Goal: Check status: Check status

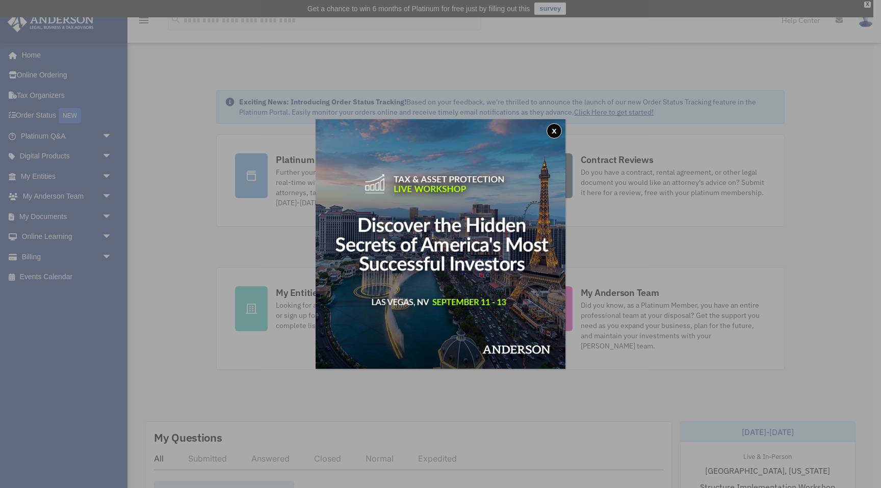
click at [553, 129] on button "x" at bounding box center [553, 130] width 15 height 15
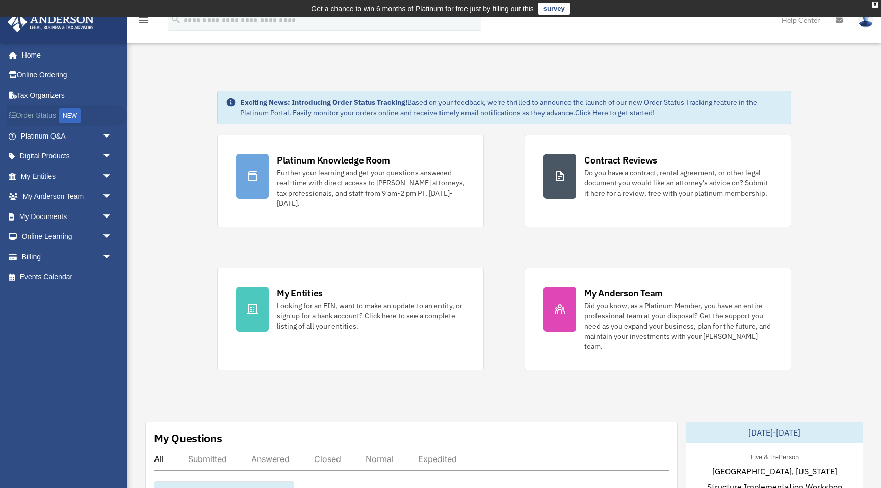
click at [45, 116] on link "Order Status NEW" at bounding box center [67, 115] width 120 height 21
click at [72, 180] on link "My Entities arrow_drop_down" at bounding box center [67, 176] width 120 height 20
click at [105, 176] on span "arrow_drop_down" at bounding box center [112, 176] width 20 height 21
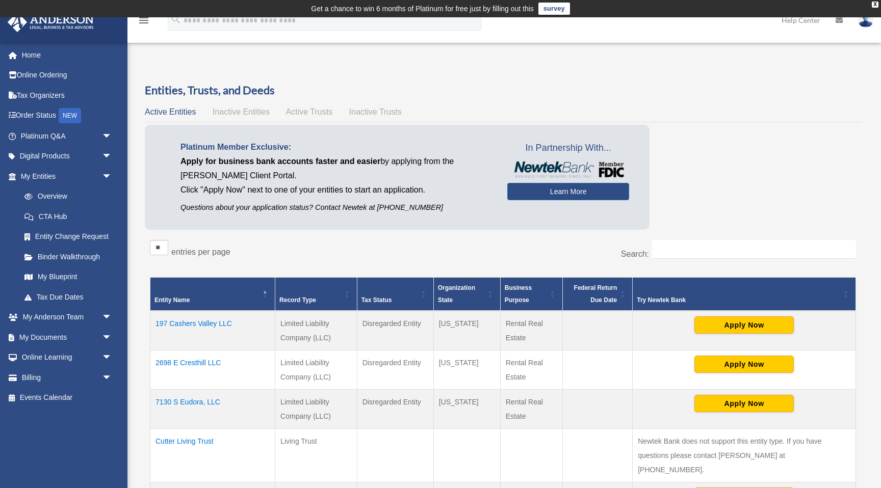
click at [319, 110] on span "Active Trusts" at bounding box center [309, 112] width 47 height 9
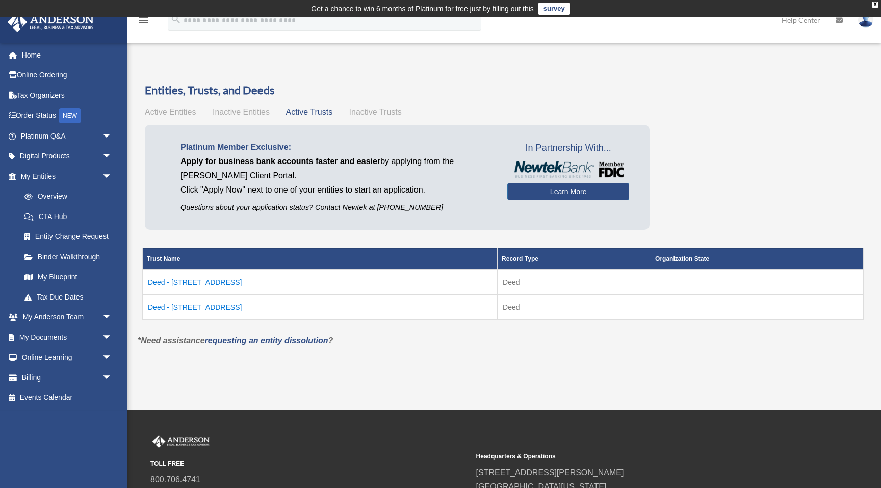
click at [229, 305] on td "Deed - [STREET_ADDRESS]" at bounding box center [320, 307] width 355 height 25
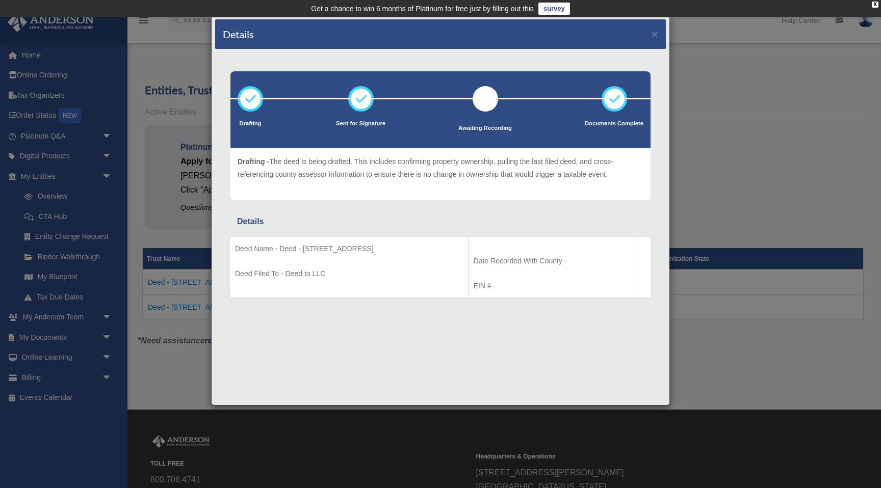
click at [168, 376] on div "Details × Drafting Sent for Signature" at bounding box center [440, 244] width 881 height 488
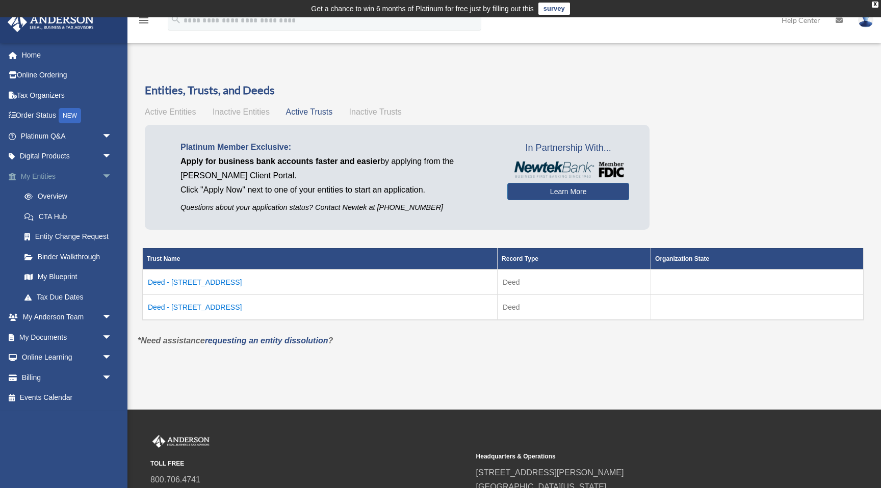
click at [45, 176] on link "My Entities arrow_drop_down" at bounding box center [67, 176] width 120 height 20
